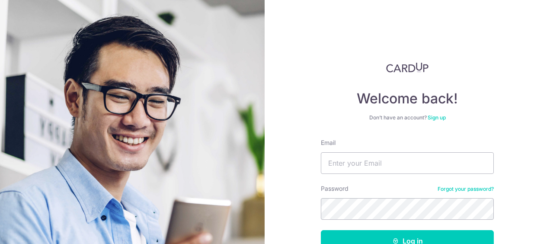
type input "chuayewchuan@yahoo.com.sg"
click at [321, 230] on button "Log in" at bounding box center [407, 241] width 173 height 22
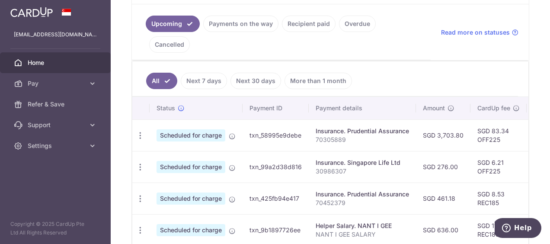
scroll to position [130, 0]
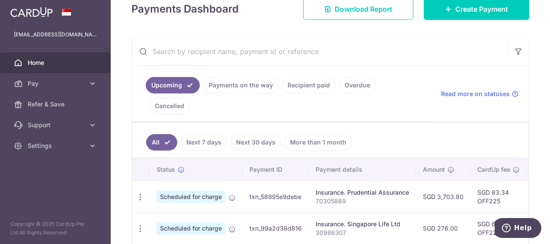
drag, startPoint x: 236, startPoint y: 81, endPoint x: 439, endPoint y: 112, distance: 205.8
click at [439, 123] on ul "All Next 7 days Next 30 days More than 1 month" at bounding box center [324, 140] width 385 height 35
click at [222, 87] on link "Payments on the way" at bounding box center [240, 85] width 75 height 16
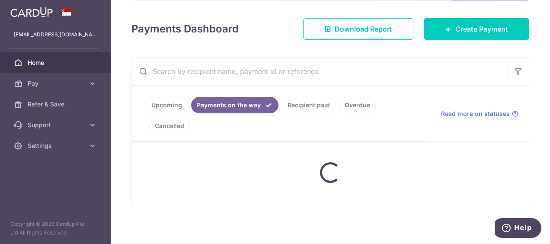
scroll to position [86, 0]
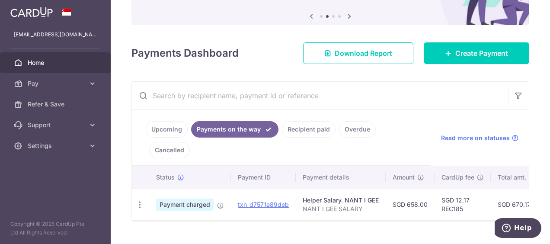
drag, startPoint x: 297, startPoint y: 127, endPoint x: 288, endPoint y: 135, distance: 12.0
click at [290, 135] on link "Recipient paid" at bounding box center [309, 129] width 54 height 16
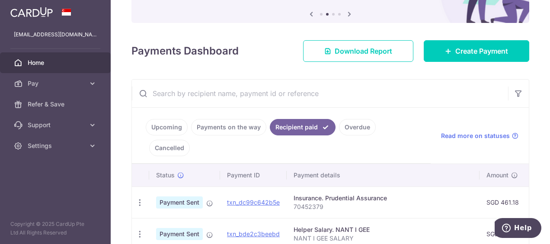
scroll to position [130, 0]
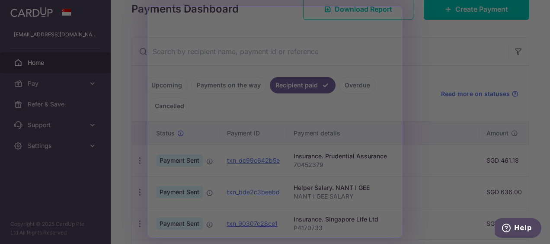
drag, startPoint x: 288, startPoint y: 135, endPoint x: 429, endPoint y: 60, distance: 159.7
drag, startPoint x: 429, startPoint y: 60, endPoint x: 456, endPoint y: 55, distance: 27.4
click at [456, 55] on div at bounding box center [277, 123] width 555 height 246
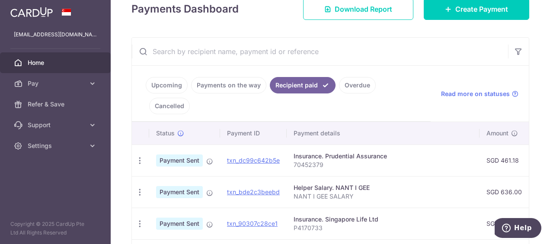
click at [438, 160] on p "70452379" at bounding box center [382, 164] width 179 height 9
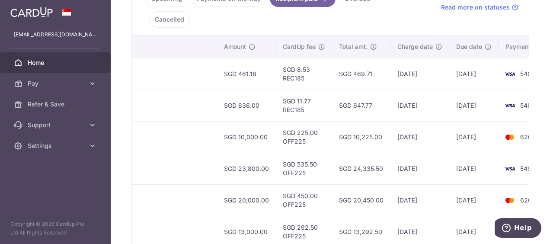
scroll to position [173, 0]
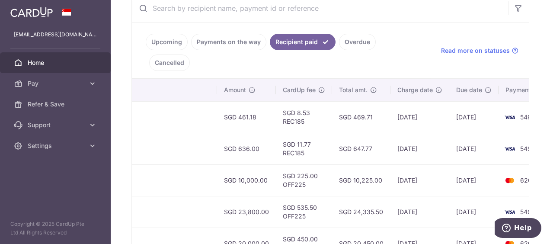
click at [219, 44] on link "Payments on the way" at bounding box center [228, 42] width 75 height 16
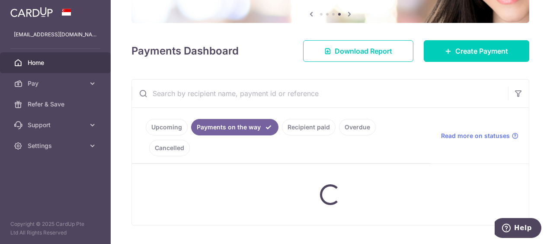
scroll to position [86, 0]
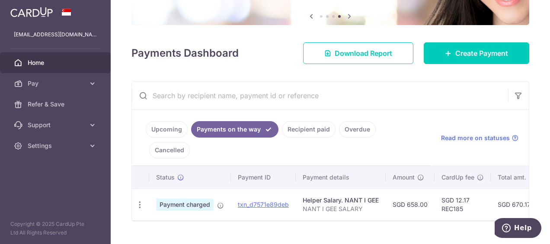
click at [165, 131] on link "Upcoming" at bounding box center [167, 129] width 42 height 16
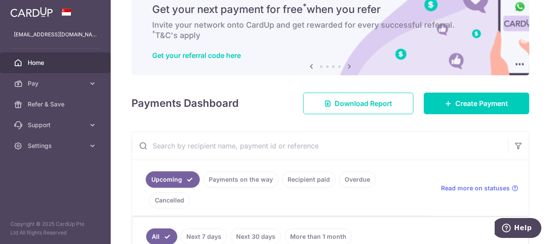
scroll to position [0, 0]
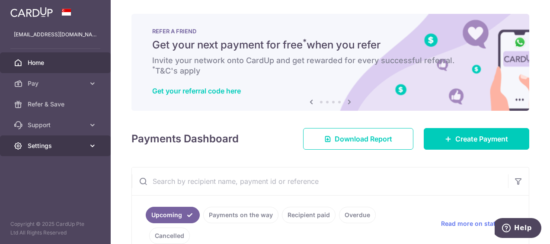
click at [64, 148] on span "Settings" at bounding box center [56, 145] width 57 height 9
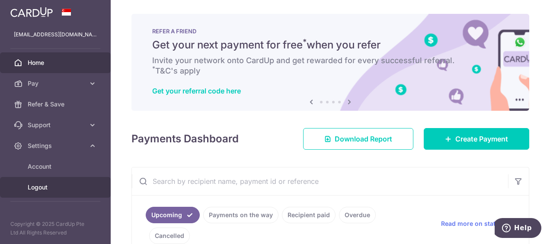
click at [50, 188] on span "Logout" at bounding box center [56, 187] width 57 height 9
